Goal: Navigation & Orientation: Understand site structure

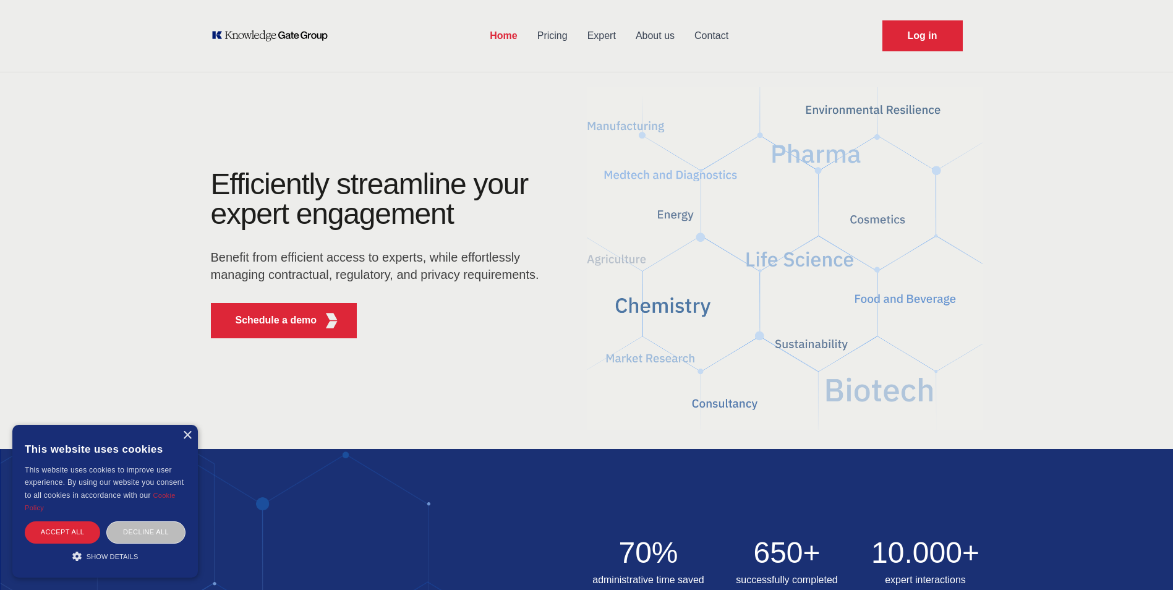
click at [539, 36] on link "Pricing" at bounding box center [553, 36] width 50 height 32
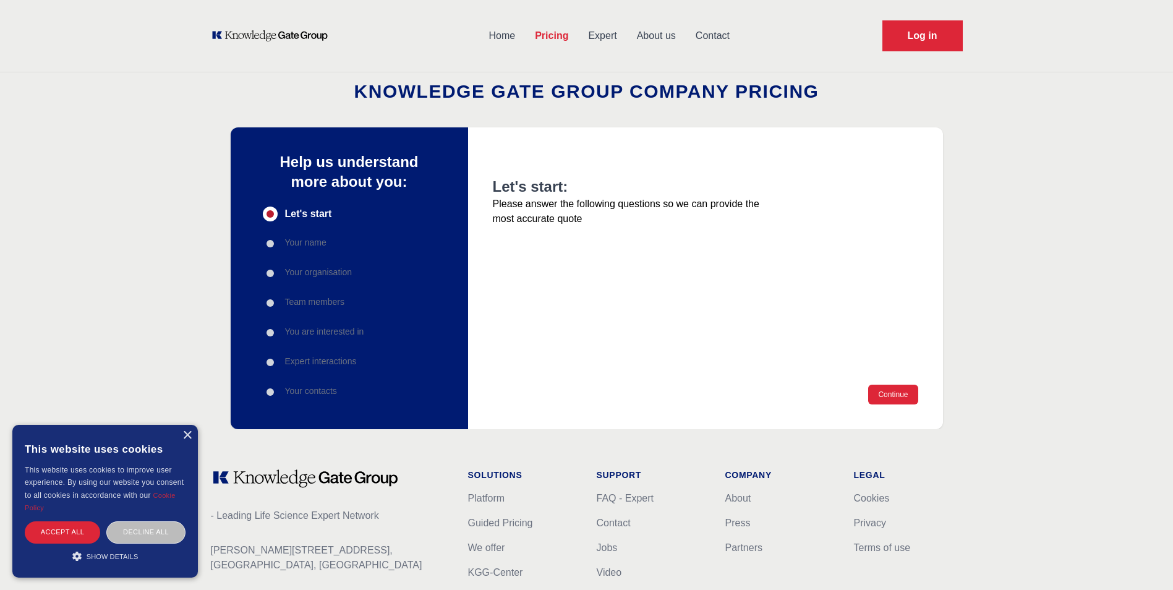
click at [604, 35] on link "Expert" at bounding box center [602, 36] width 48 height 32
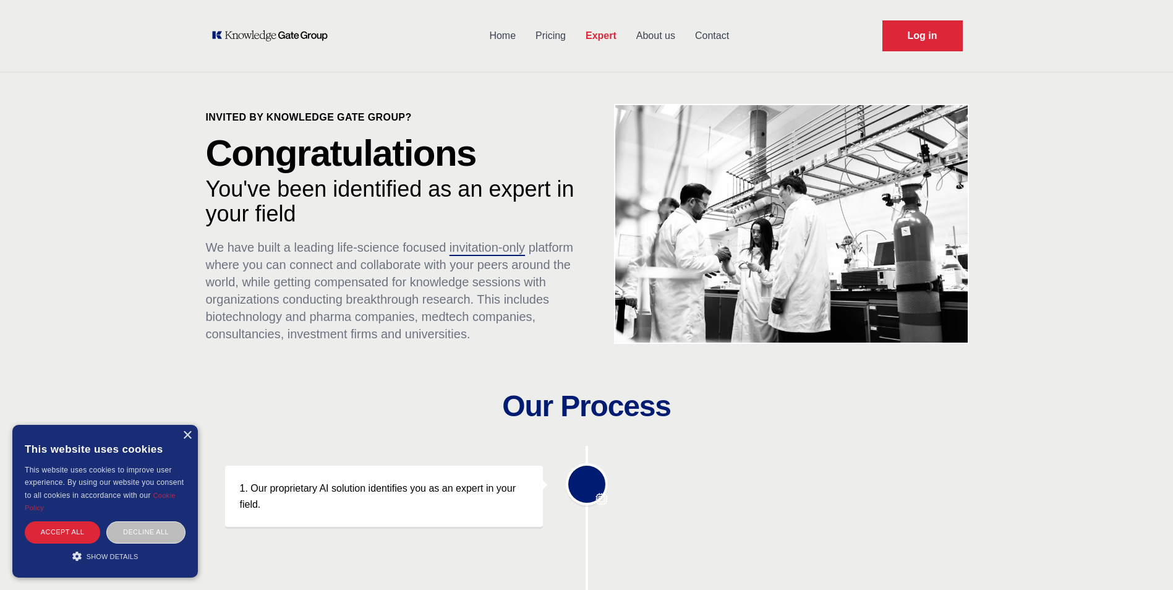
click at [541, 34] on link "Pricing" at bounding box center [551, 36] width 50 height 32
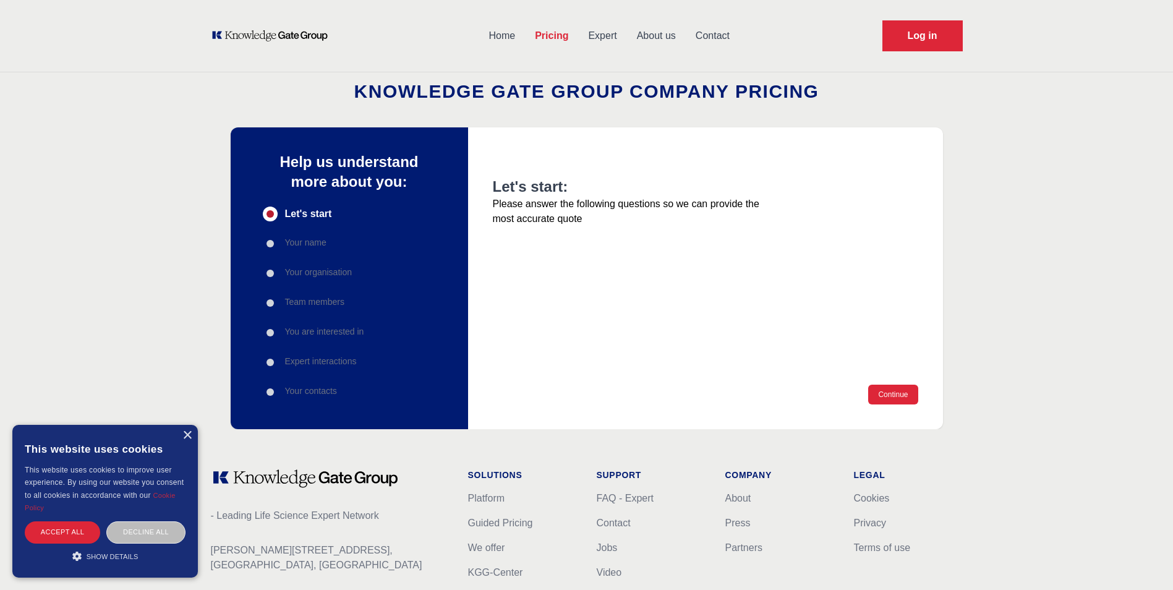
click at [502, 35] on link "Home" at bounding box center [502, 36] width 46 height 32
